Goal: Task Accomplishment & Management: Manage account settings

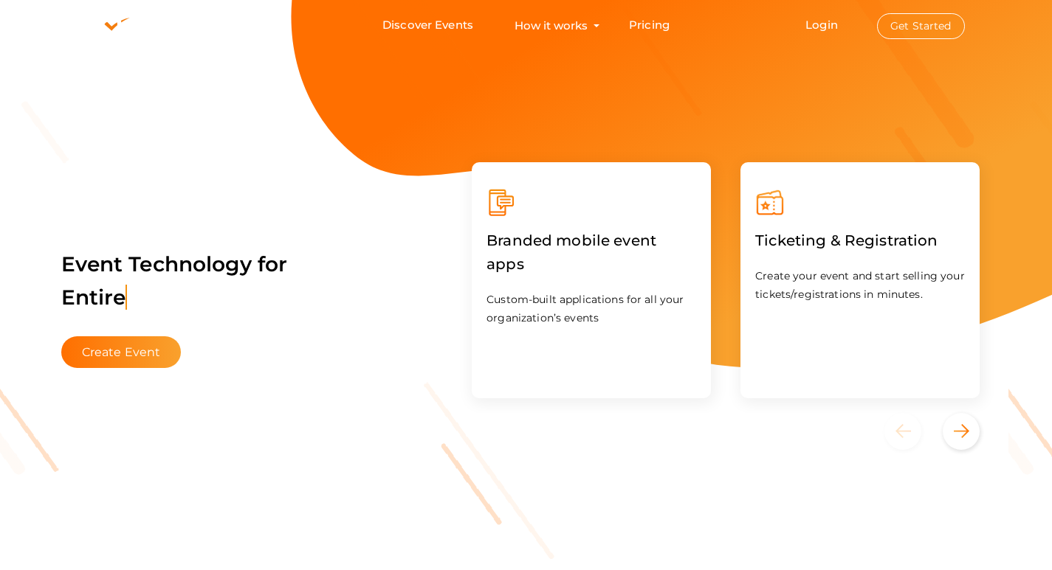
click at [906, 27] on button "Get Started" at bounding box center [921, 26] width 88 height 26
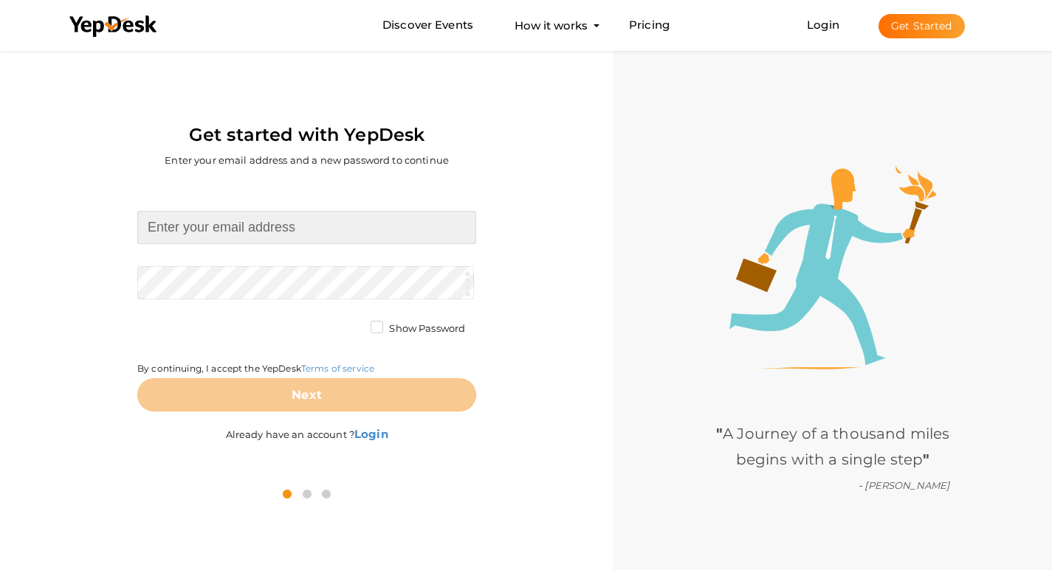
click at [247, 230] on input at bounding box center [306, 227] width 339 height 33
type input "[EMAIL_ADDRESS][DOMAIN_NAME]"
click at [248, 281] on form "ckpcthanisandra@gmail.com Required. Invalid email. Checking You already have a …" at bounding box center [306, 311] width 339 height 201
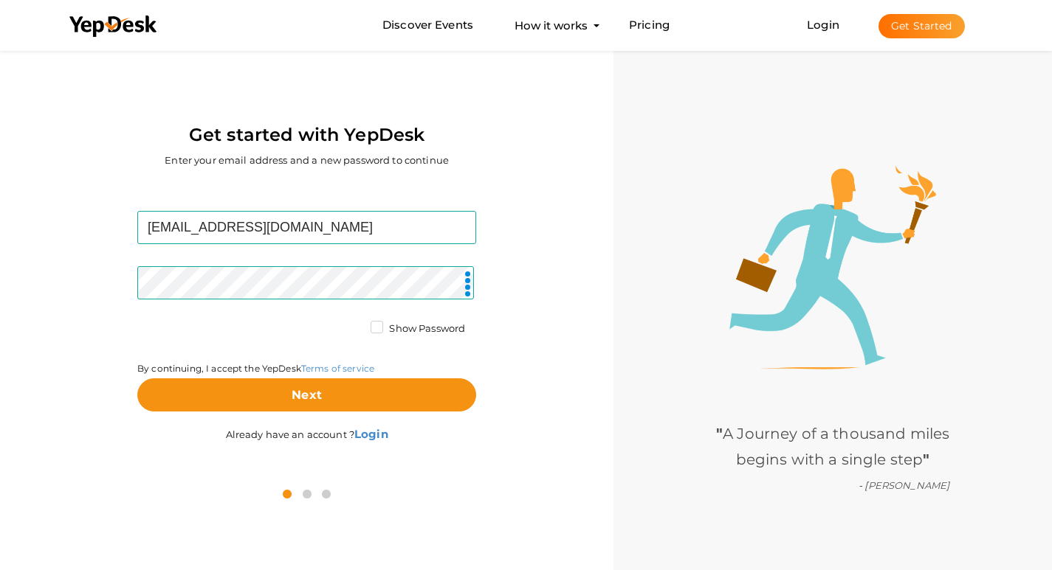
click at [370, 326] on label "Show Password" at bounding box center [417, 329] width 94 height 15
click at [356, 325] on input "Show Password" at bounding box center [356, 325] width 0 height 0
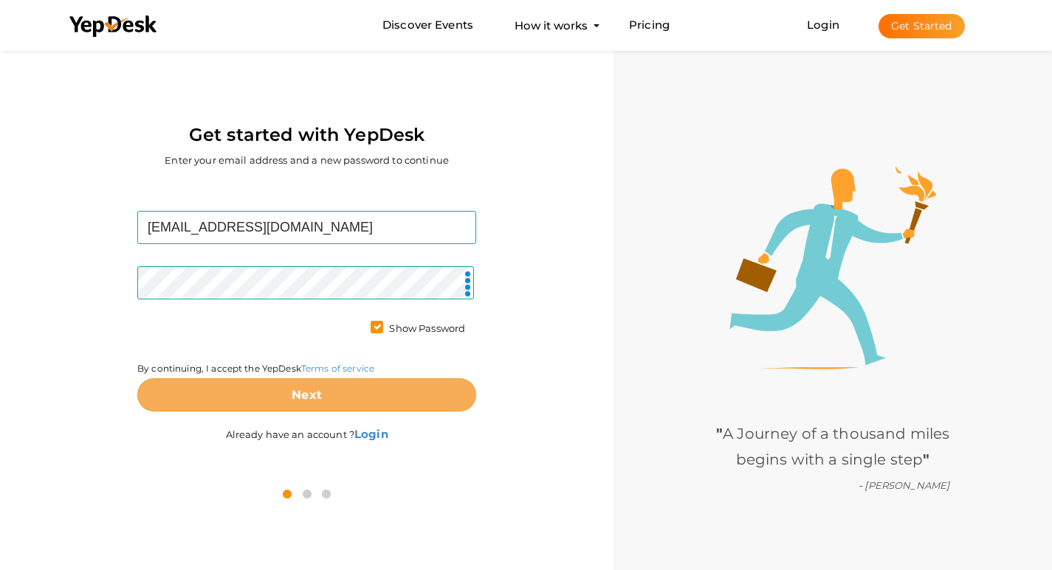
click at [392, 397] on button "Next" at bounding box center [306, 395] width 339 height 33
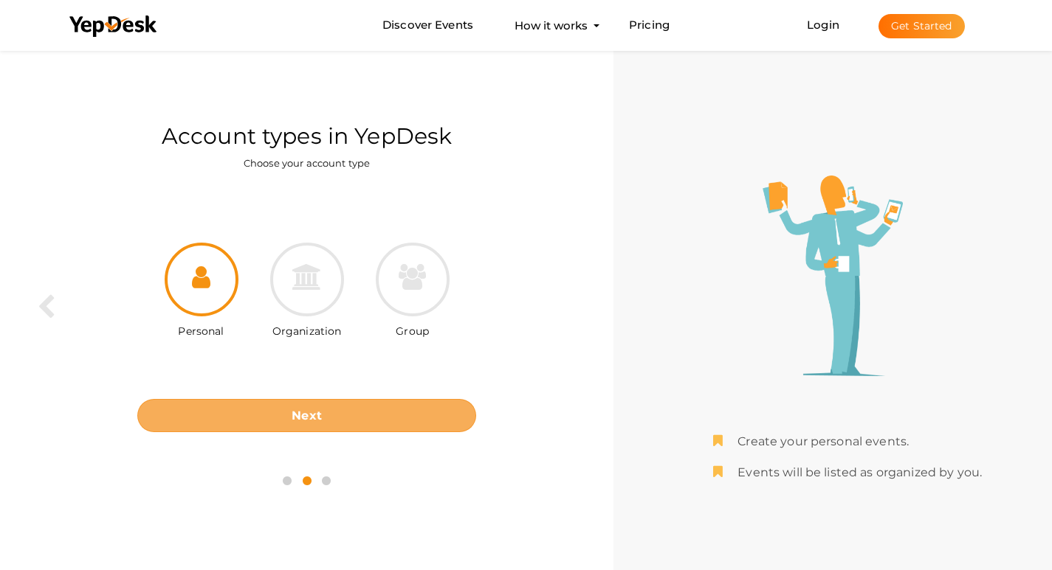
click at [386, 425] on button "Next" at bounding box center [306, 415] width 339 height 33
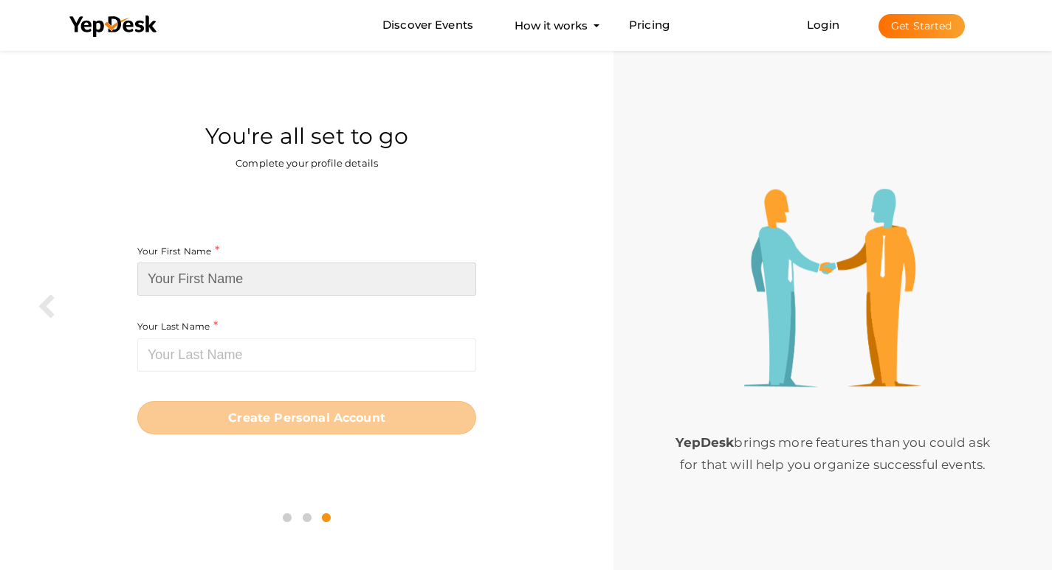
click at [253, 277] on input at bounding box center [306, 279] width 339 height 33
paste input "ckpcthanisandra"
drag, startPoint x: 254, startPoint y: 277, endPoint x: 193, endPoint y: 311, distance: 69.8
click at [176, 286] on input "ckpcthanisandra" at bounding box center [306, 279] width 339 height 33
type input "ckpc"
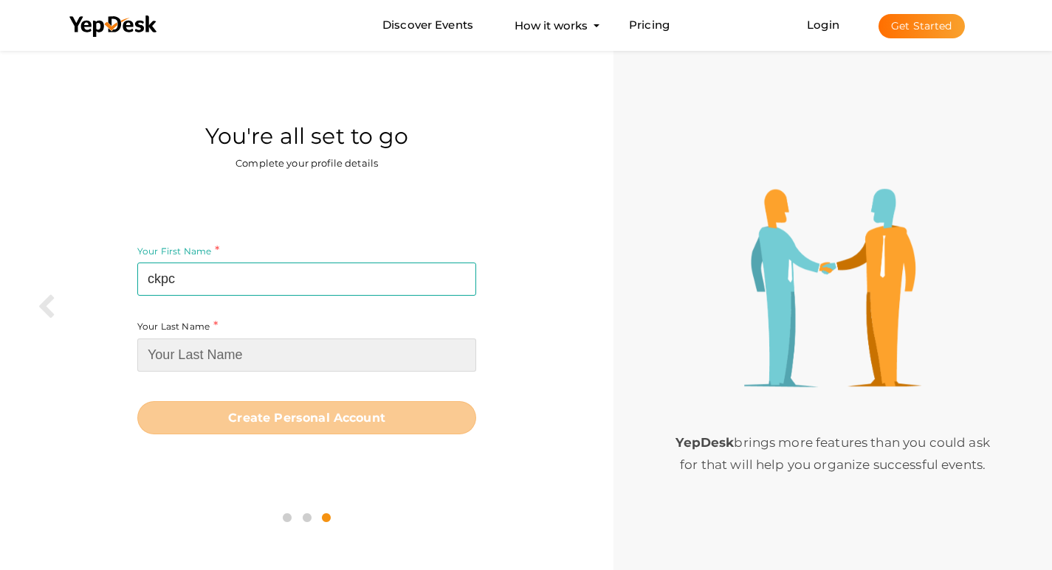
click at [223, 364] on input at bounding box center [306, 355] width 339 height 33
paste input "thanisandra"
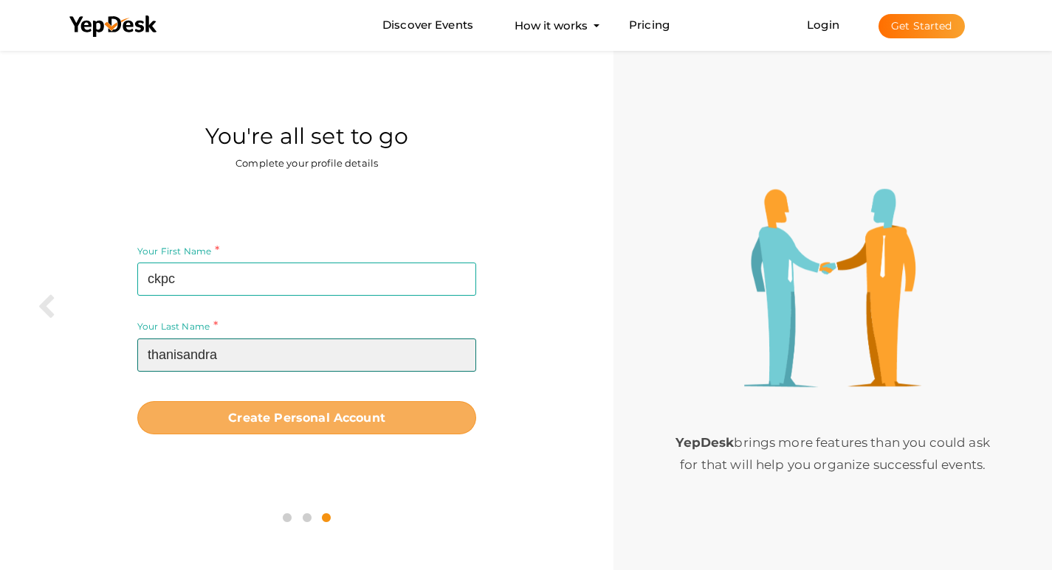
type input "thanisandra"
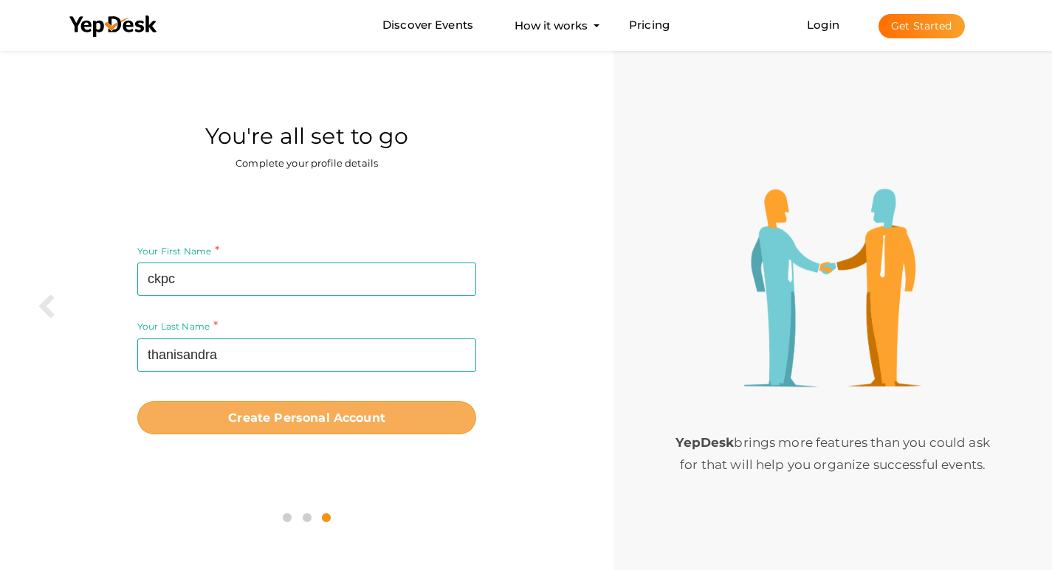
click at [261, 419] on b "Create Personal Account" at bounding box center [306, 418] width 157 height 14
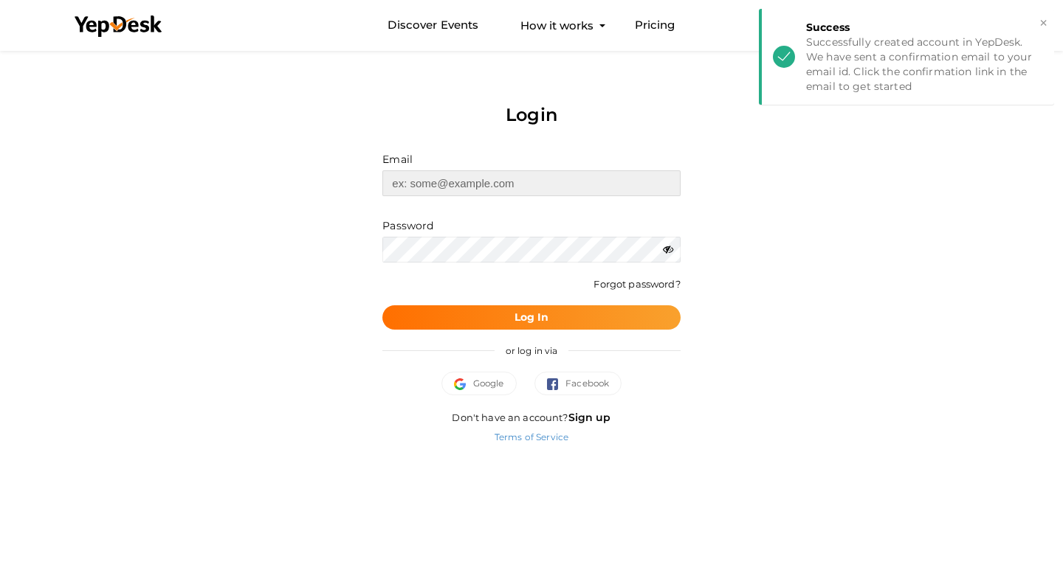
type input "[EMAIL_ADDRESS][DOMAIN_NAME]"
click at [1040, 23] on button "×" at bounding box center [1043, 23] width 10 height 17
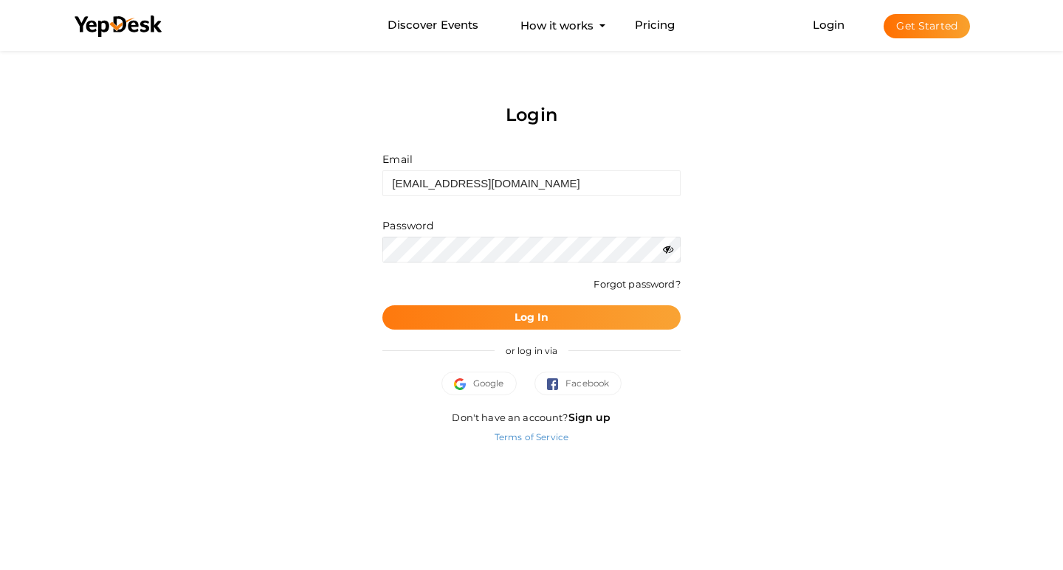
click at [590, 328] on button "Log In" at bounding box center [530, 318] width 297 height 24
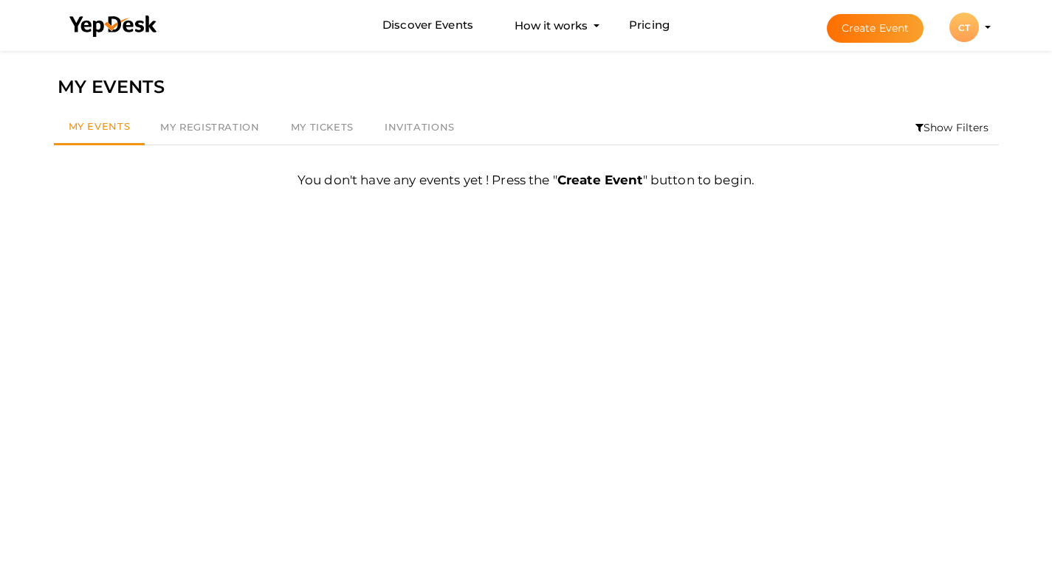
click at [964, 27] on div "CT" at bounding box center [964, 28] width 30 height 30
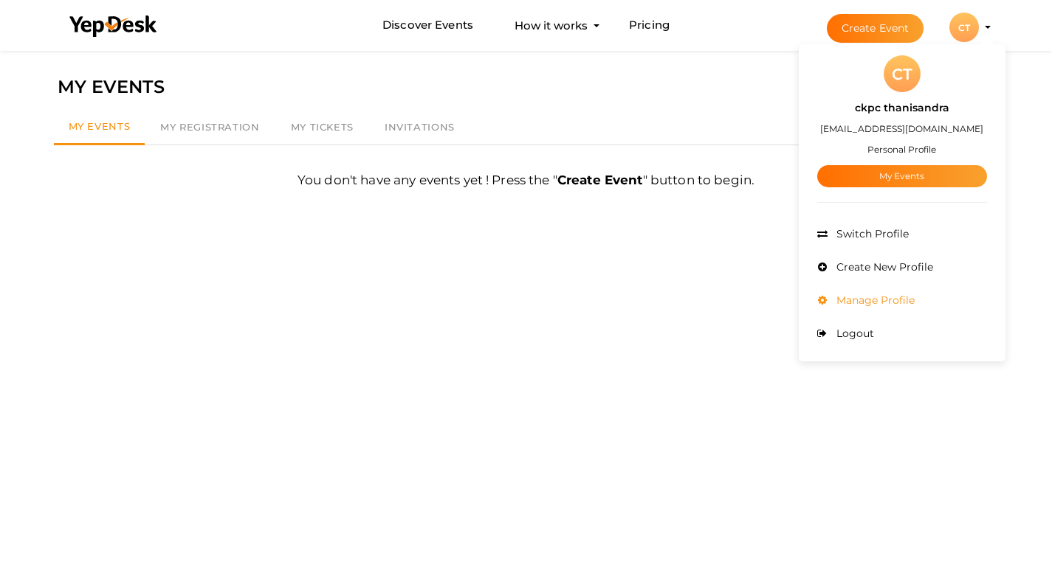
click at [910, 299] on span "Manage Profile" at bounding box center [873, 300] width 82 height 13
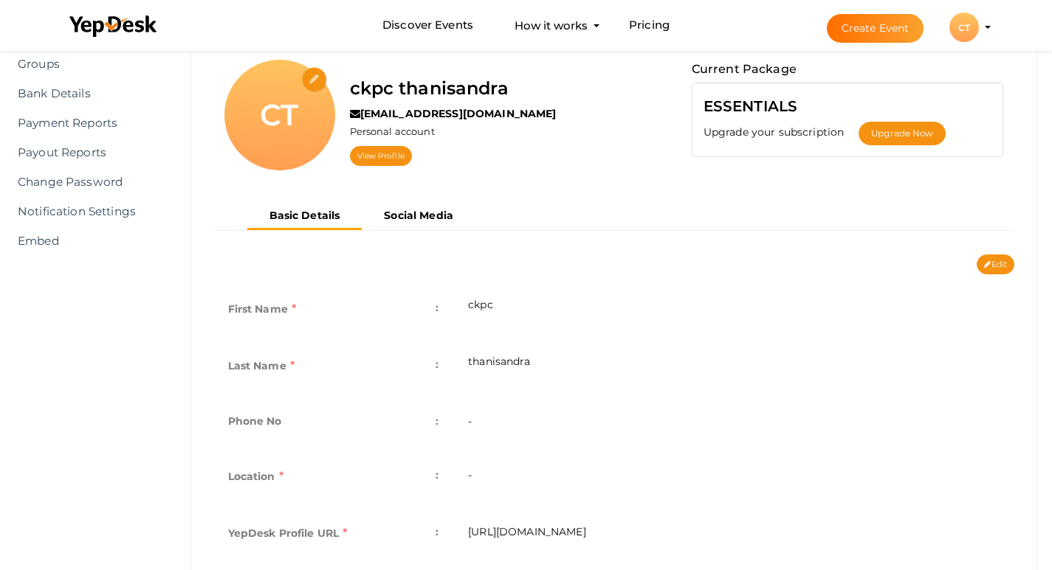
scroll to position [148, 0]
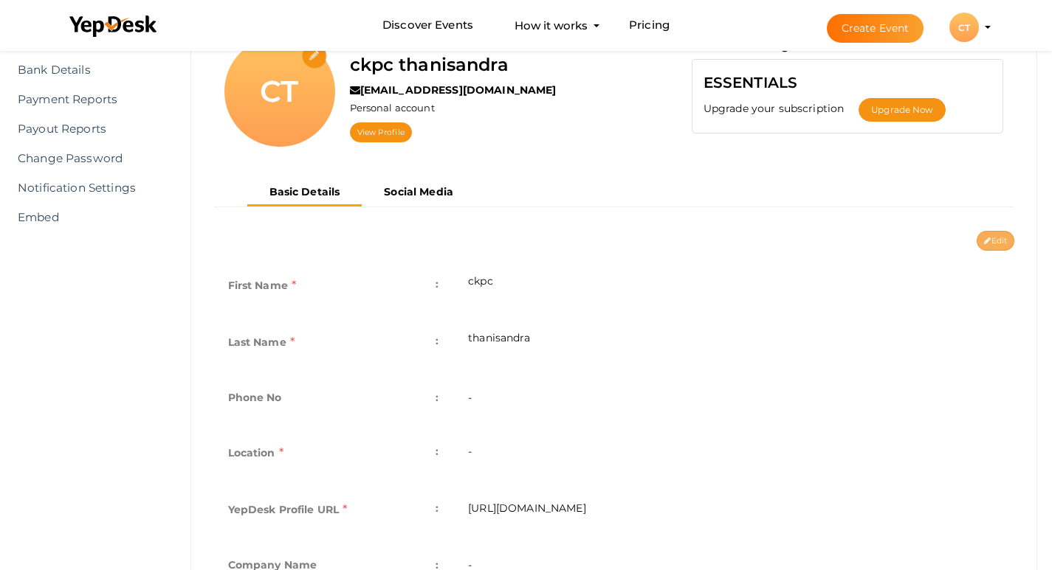
click at [990, 241] on button "Edit" at bounding box center [995, 241] width 38 height 20
type input "ckpc"
type input "thanisandra"
type input "ckpc-thanisandra"
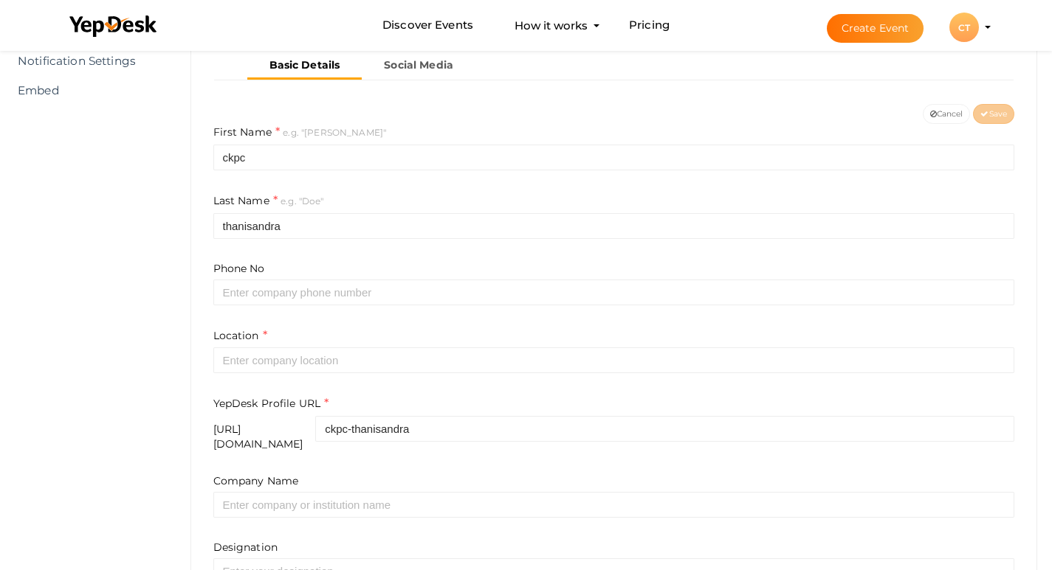
scroll to position [295, 0]
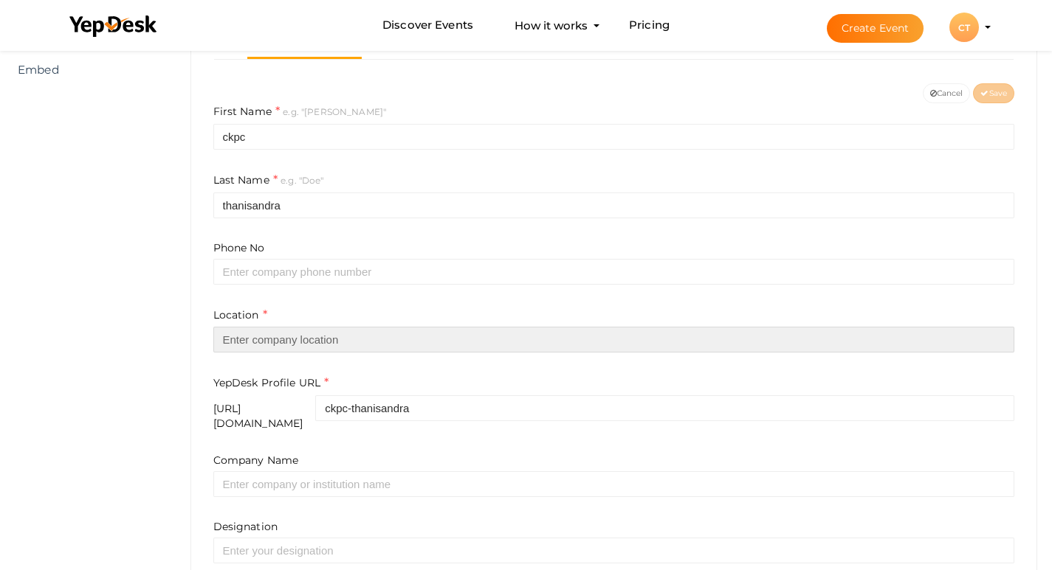
click at [350, 337] on input "text" at bounding box center [613, 340] width 801 height 26
paste input "Bangalore"
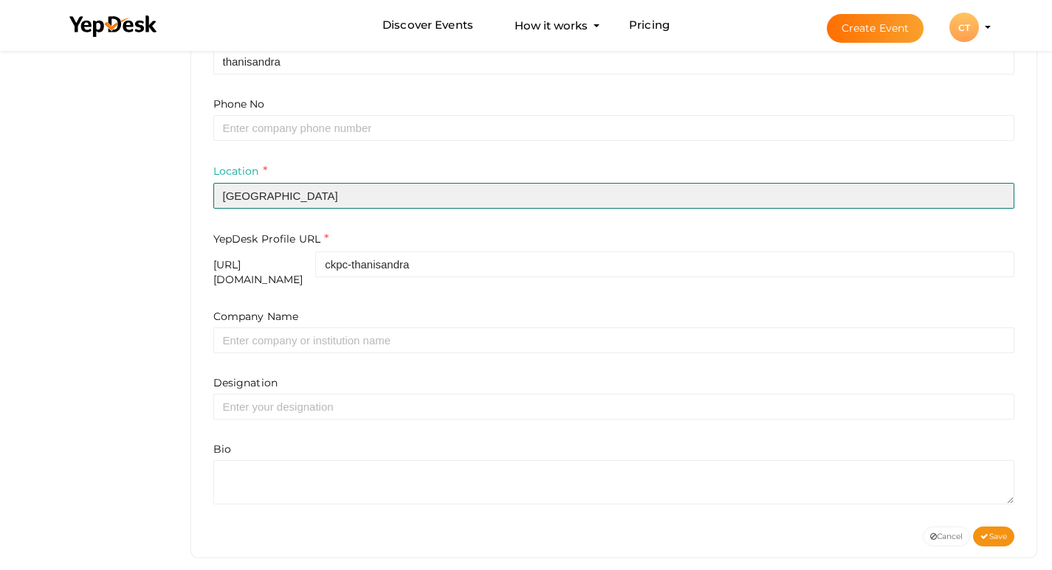
scroll to position [447, 0]
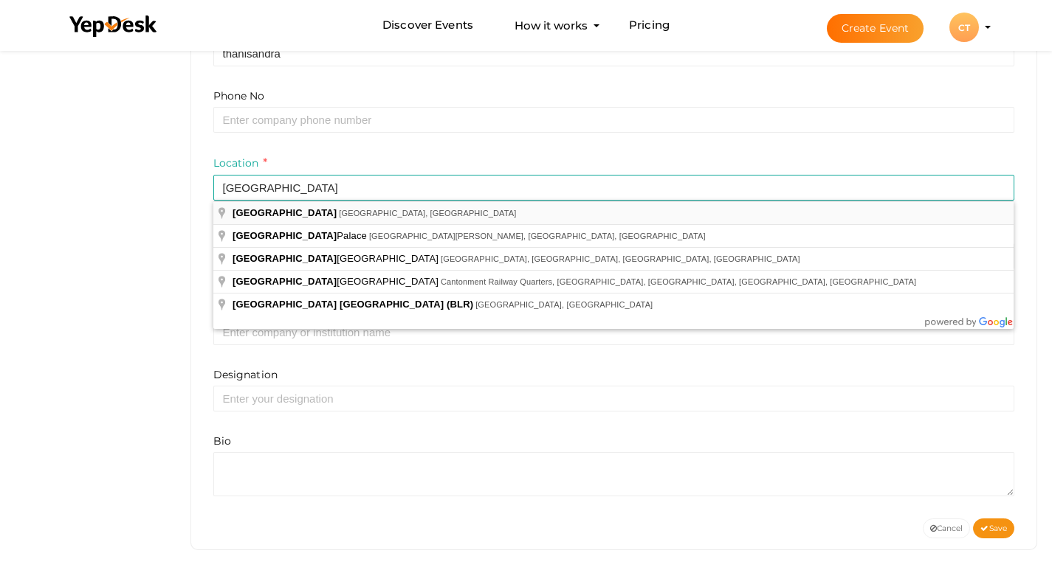
type input "[GEOGRAPHIC_DATA], [GEOGRAPHIC_DATA], [GEOGRAPHIC_DATA]"
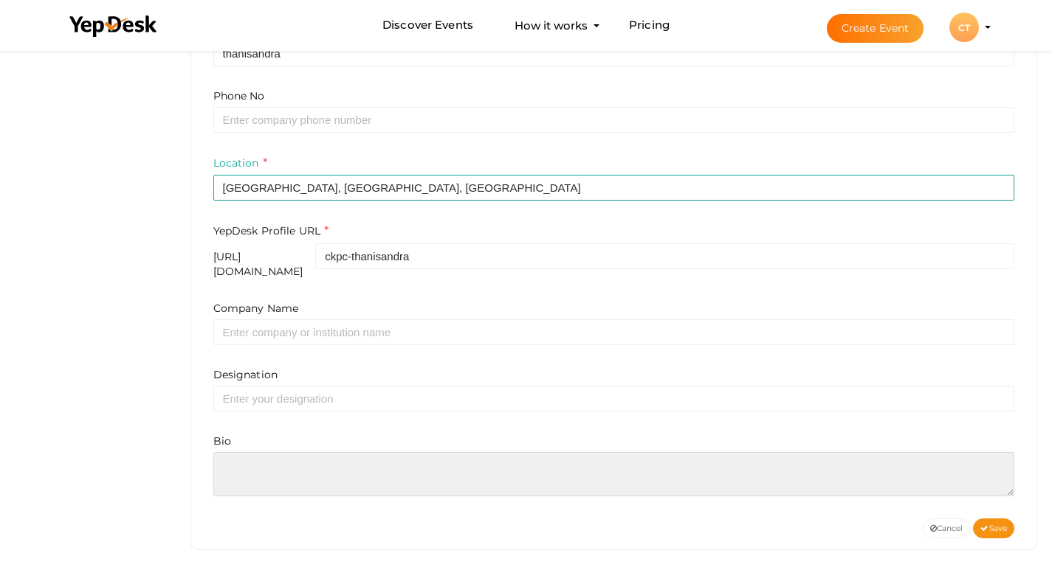
click at [320, 458] on textarea at bounding box center [613, 474] width 801 height 44
paste textarea "CKPC Thanisandra is an elegant residential project by CKPC Group, located in th…"
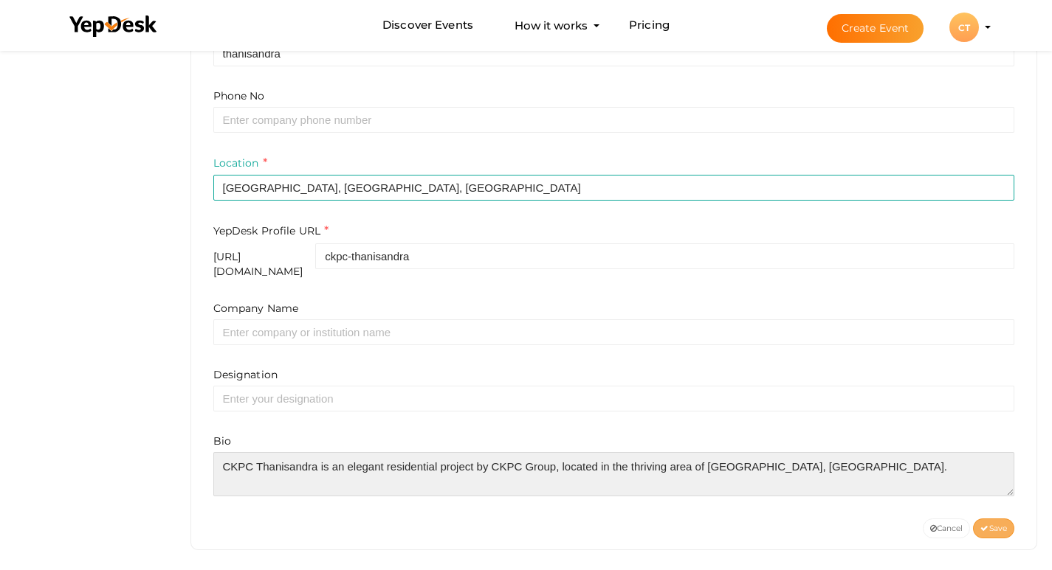
type textarea "CKPC Thanisandra is an elegant residential project by CKPC Group, located in th…"
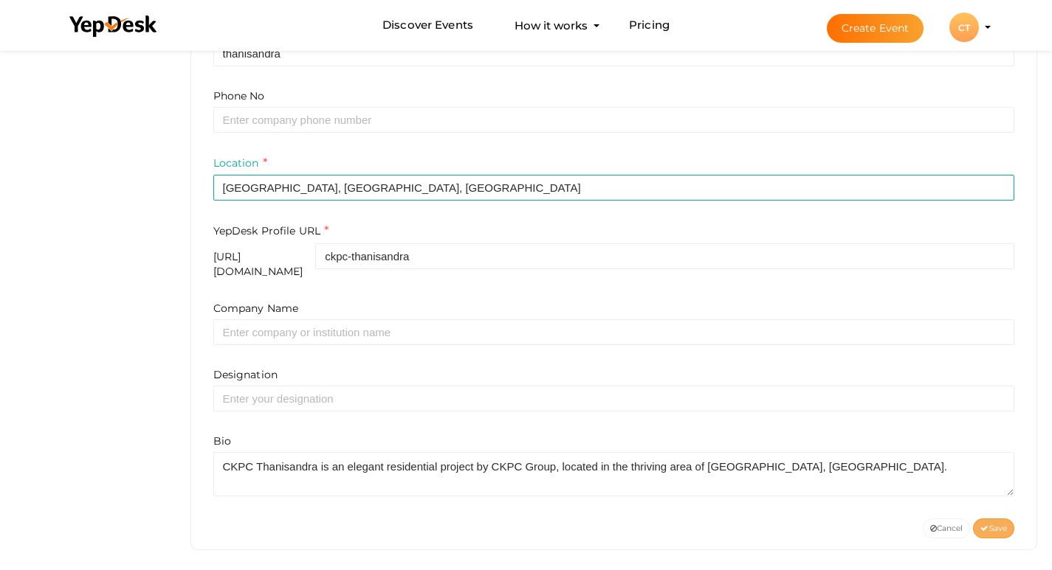
click at [980, 527] on button "Save" at bounding box center [993, 529] width 41 height 20
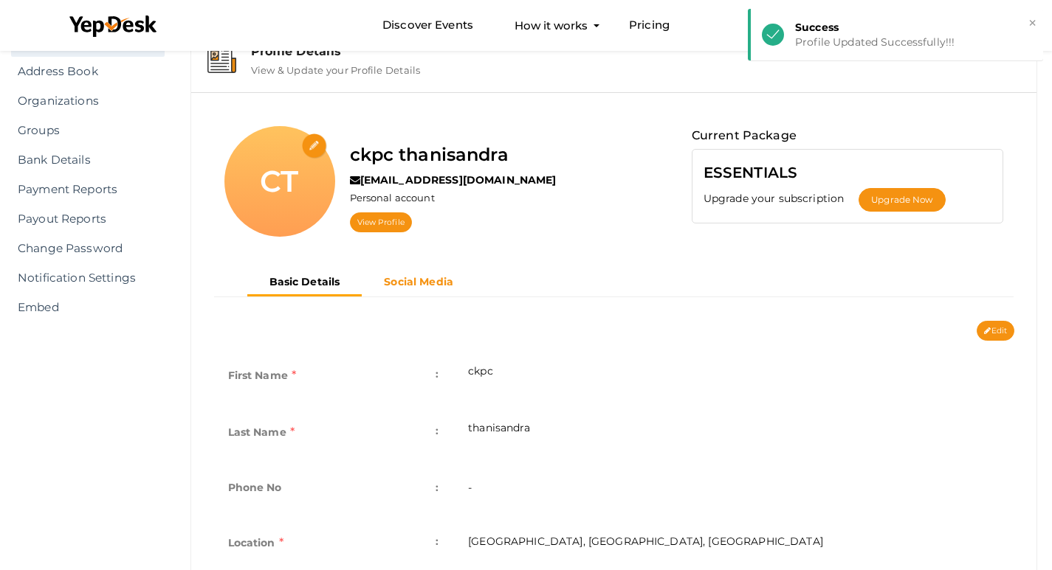
click at [387, 292] on button "Social Media" at bounding box center [419, 282] width 114 height 24
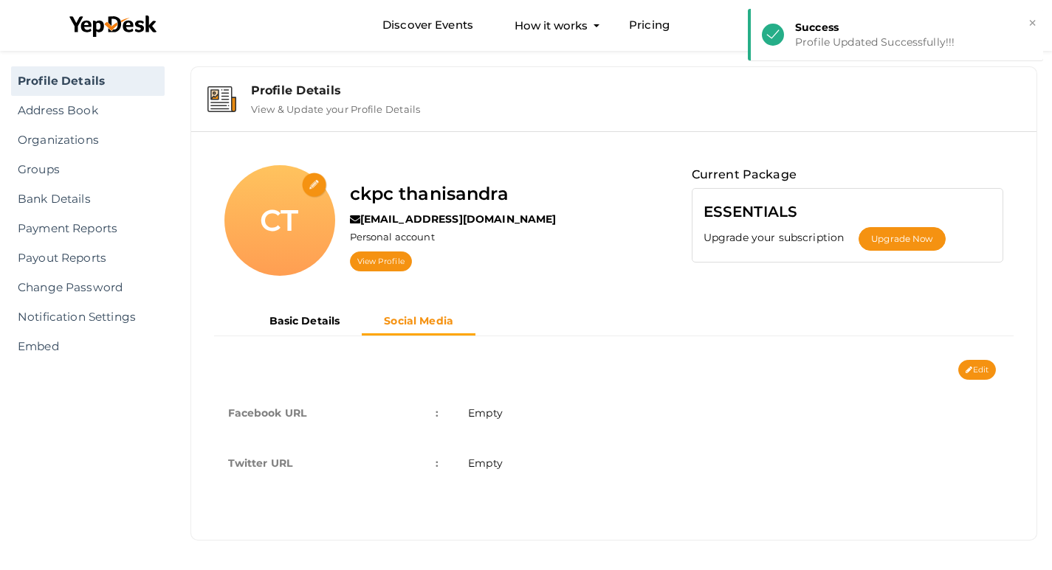
scroll to position [18, 0]
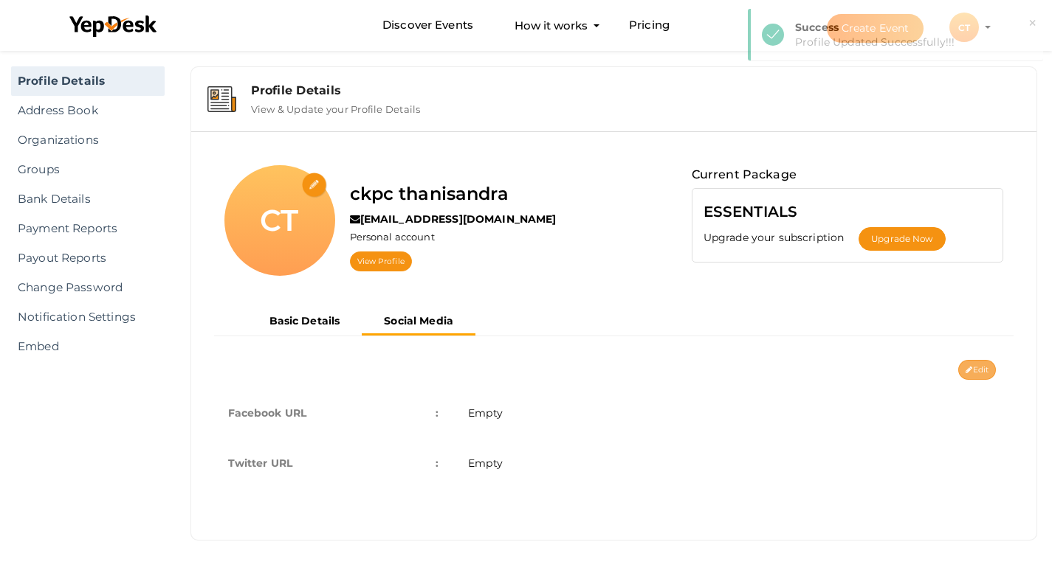
click at [984, 375] on button "Edit" at bounding box center [977, 370] width 38 height 20
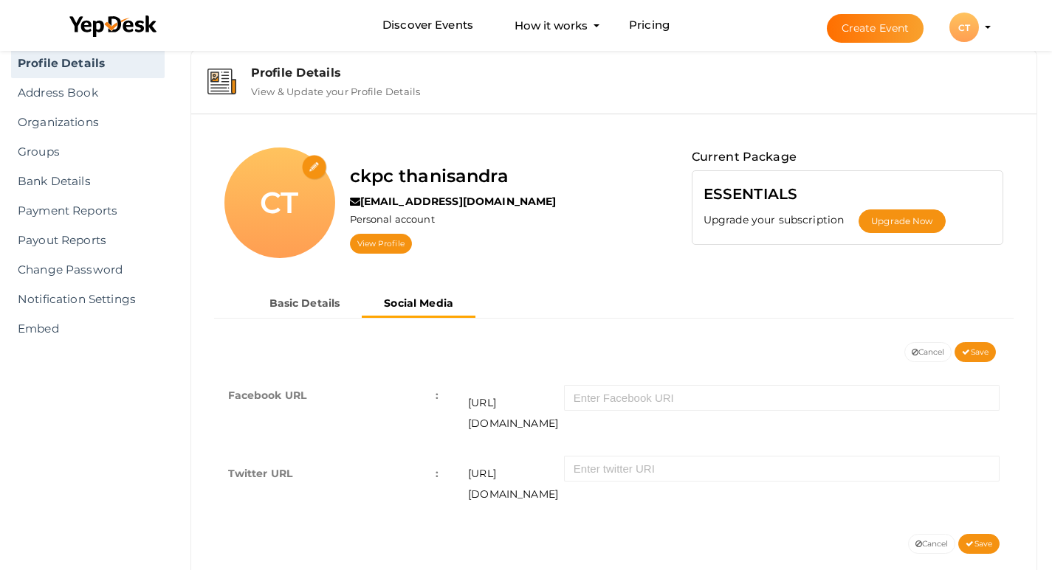
scroll to position [46, 0]
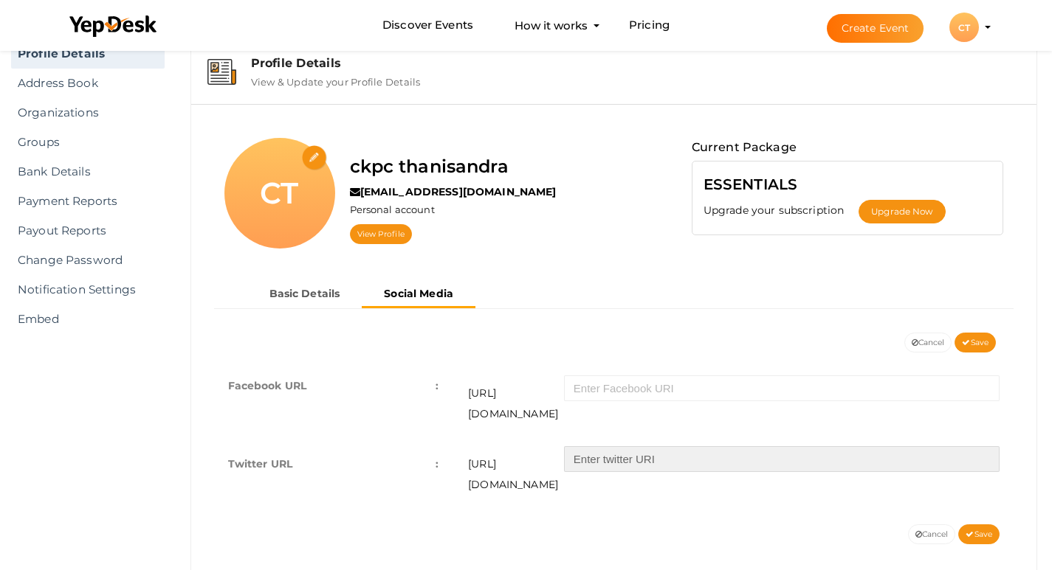
click at [635, 449] on input "text" at bounding box center [781, 459] width 435 height 26
paste input "https://x.com/CThanisandra"
type input "https://x.com/CThanisandra"
click at [979, 530] on span "Save" at bounding box center [978, 535] width 27 height 10
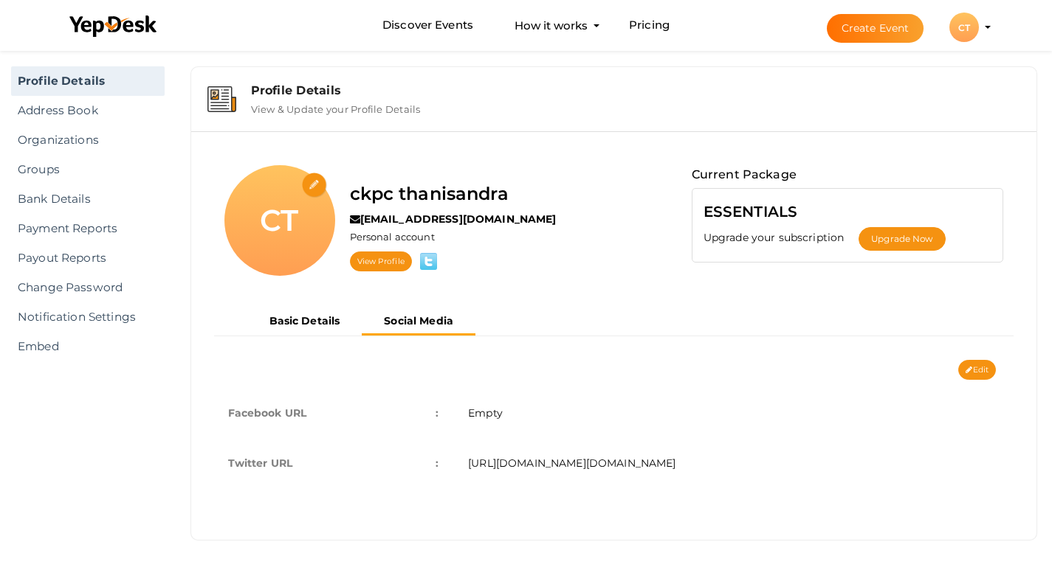
scroll to position [18, 0]
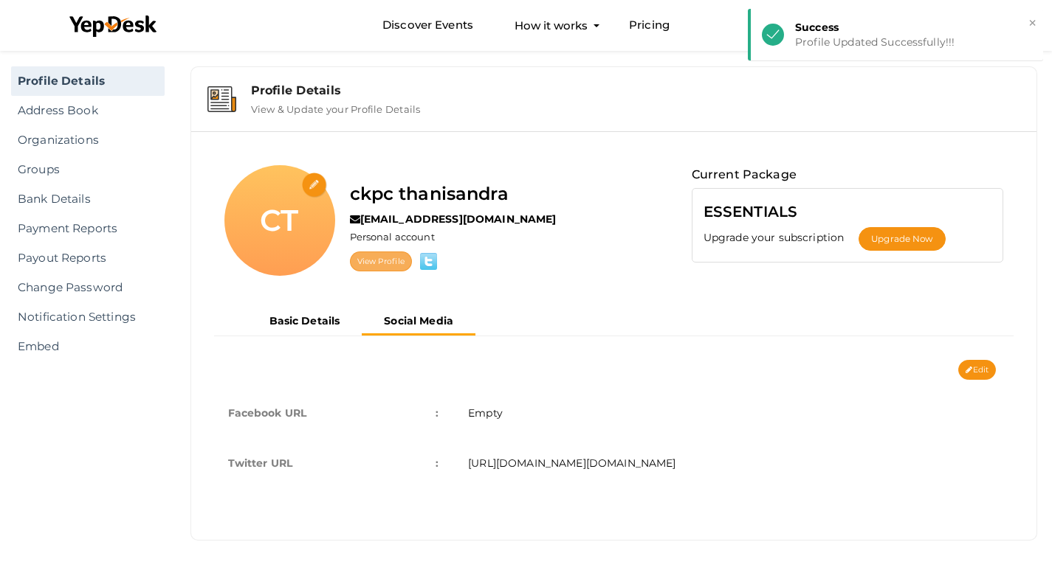
click at [351, 255] on link "View Profile" at bounding box center [381, 262] width 62 height 20
